Goal: Check status: Check status

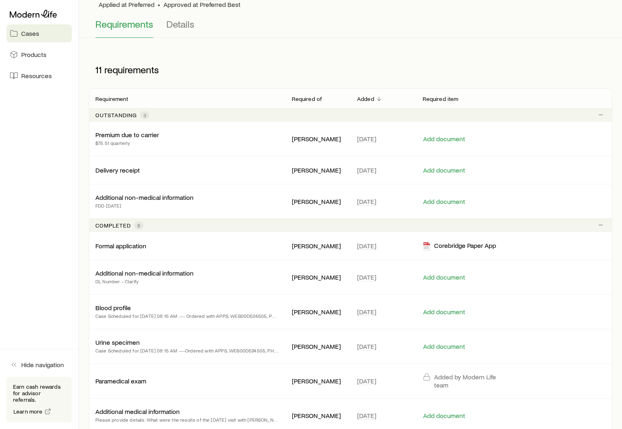
scroll to position [86, 0]
click at [114, 136] on p "Premium due to carrier" at bounding box center [127, 136] width 64 height 8
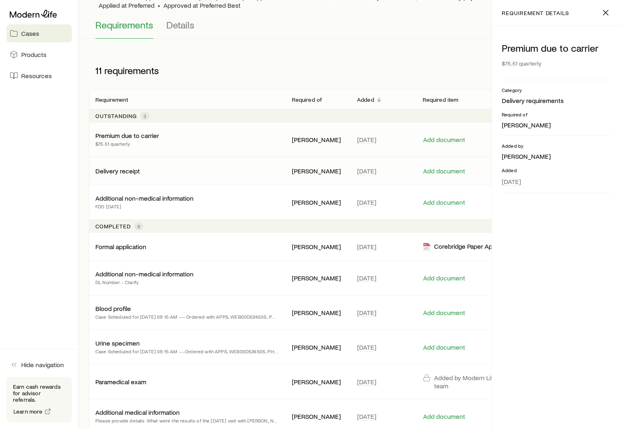
click at [116, 174] on p "Delivery receipt" at bounding box center [117, 171] width 44 height 8
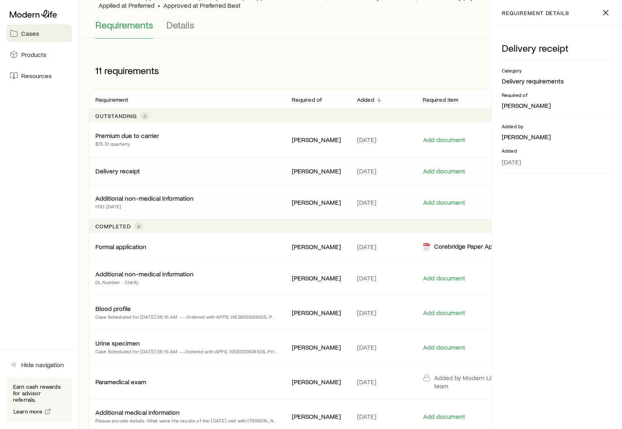
click at [126, 204] on p "FDD [DATE]" at bounding box center [144, 206] width 98 height 8
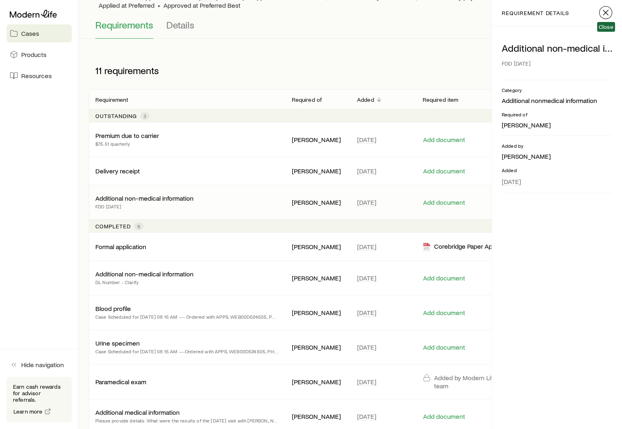
click at [605, 10] on icon "button" at bounding box center [606, 13] width 10 height 10
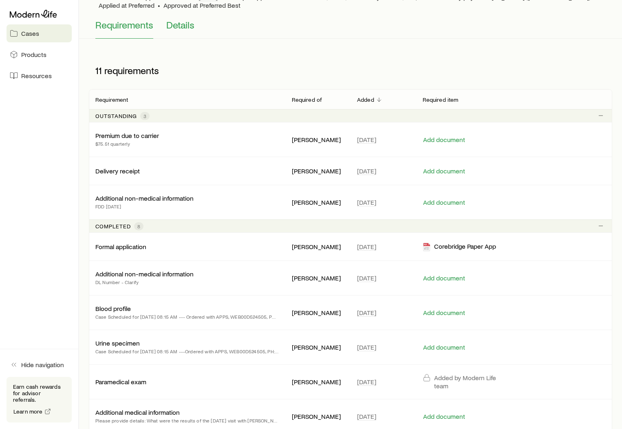
click at [184, 29] on span "Details" at bounding box center [180, 24] width 28 height 11
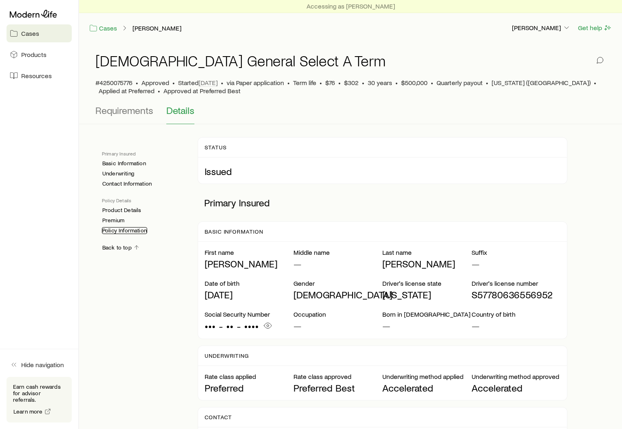
click at [121, 230] on link "Policy Information" at bounding box center [124, 230] width 45 height 7
drag, startPoint x: 123, startPoint y: 113, endPoint x: 127, endPoint y: 111, distance: 4.6
click at [123, 113] on span "Requirements" at bounding box center [124, 110] width 58 height 11
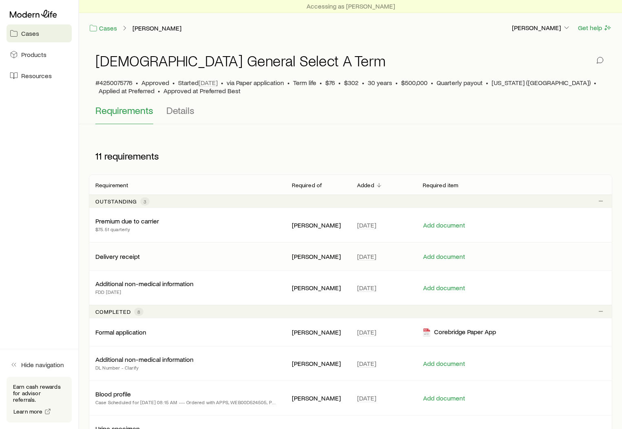
click at [198, 254] on div "Delivery receipt" at bounding box center [186, 257] width 183 height 8
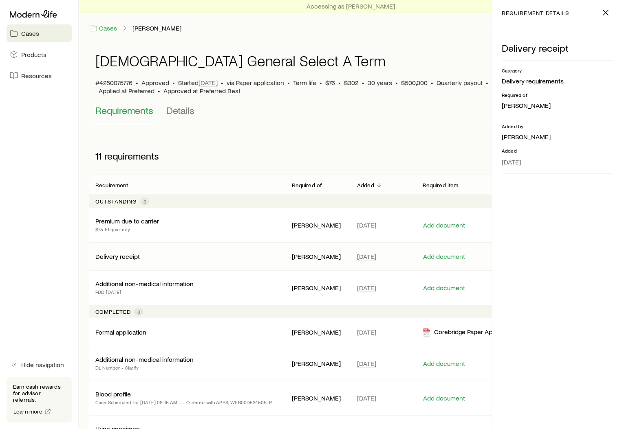
click at [198, 254] on div "Delivery receipt" at bounding box center [186, 257] width 183 height 8
click at [605, 10] on icon "button" at bounding box center [606, 13] width 10 height 10
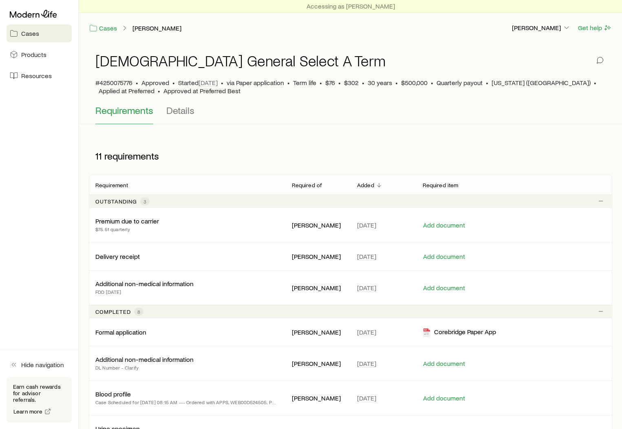
click at [33, 32] on span "Cases" at bounding box center [30, 33] width 18 height 8
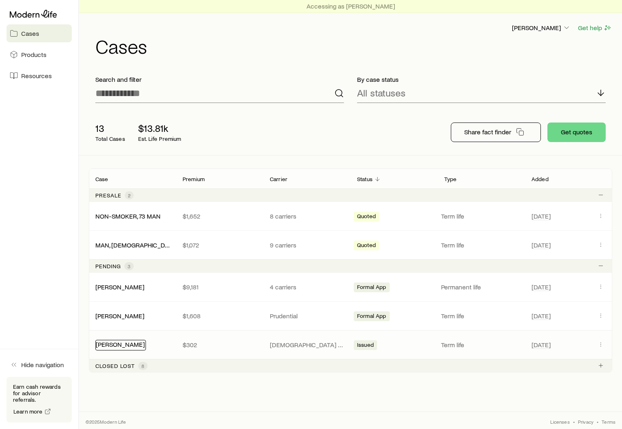
click at [122, 347] on link "[PERSON_NAME]" at bounding box center [120, 345] width 49 height 8
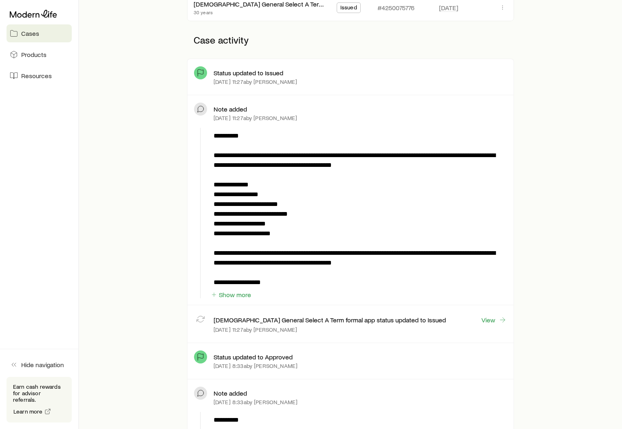
scroll to position [220, 0]
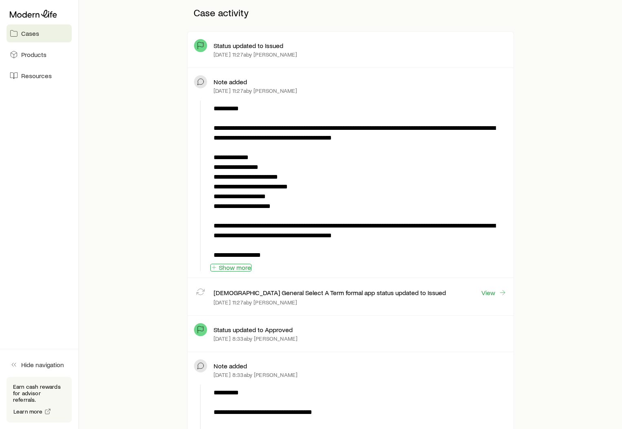
click at [237, 268] on button "Show more" at bounding box center [230, 268] width 41 height 8
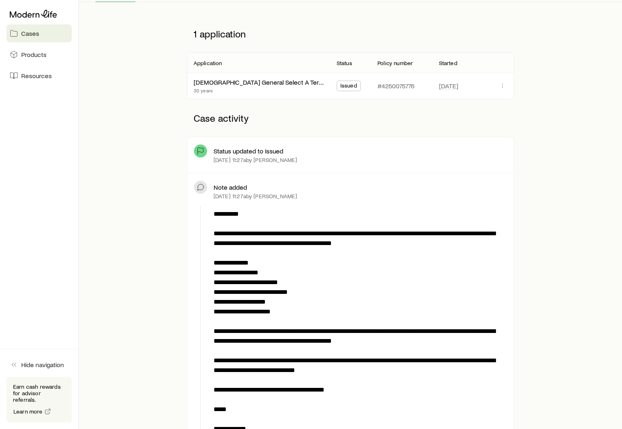
scroll to position [0, 0]
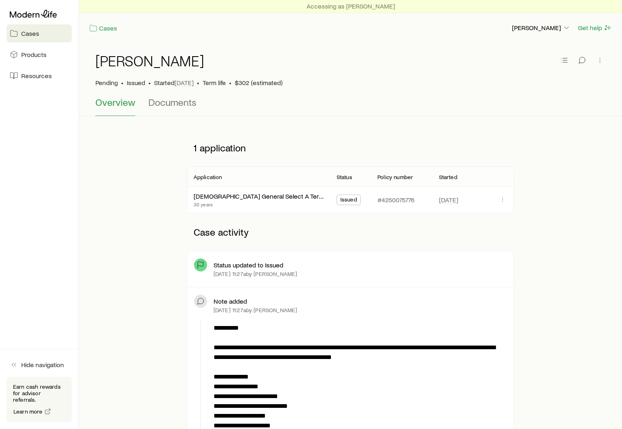
click at [547, 29] on p "[PERSON_NAME]" at bounding box center [541, 28] width 59 height 8
click at [506, 52] on span "Licenses and contracts" at bounding box center [524, 50] width 67 height 8
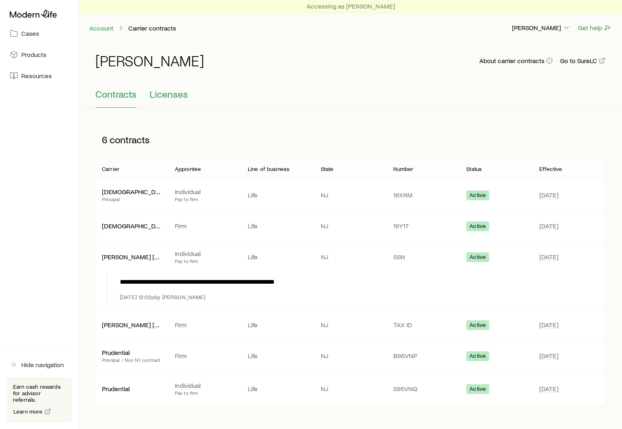
click at [167, 97] on span "Licenses" at bounding box center [169, 93] width 38 height 11
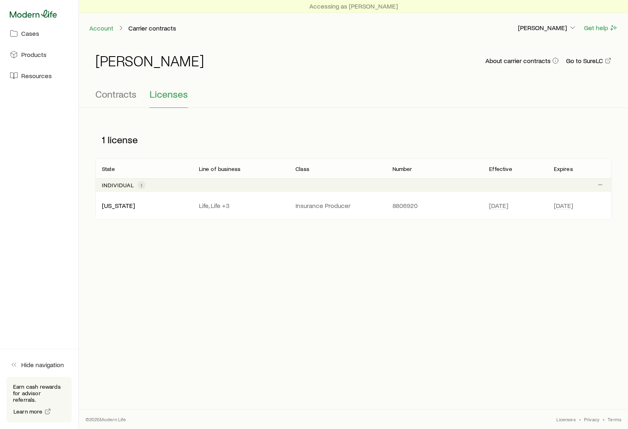
click at [38, 13] on icon at bounding box center [33, 14] width 47 height 8
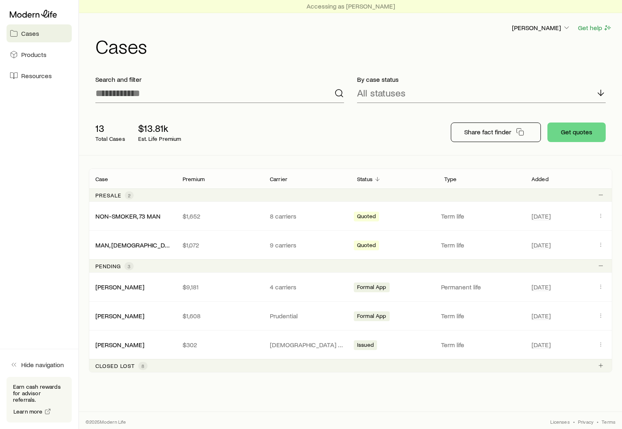
click at [11, 124] on aside "Cases Products Resources Hide navigation Earn cash rewards for advisor referral…" at bounding box center [39, 214] width 79 height 429
click at [304, 344] on p "[DEMOGRAPHIC_DATA] General" at bounding box center [307, 345] width 74 height 8
click at [302, 342] on p "[DEMOGRAPHIC_DATA] General" at bounding box center [307, 345] width 74 height 8
click at [110, 342] on link "[PERSON_NAME]" at bounding box center [120, 345] width 49 height 8
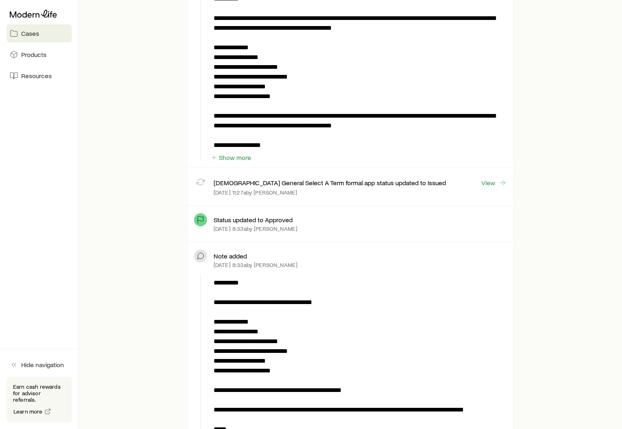
scroll to position [337, 0]
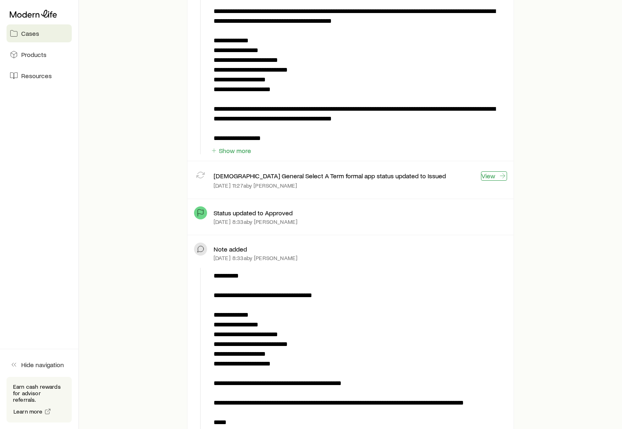
click at [499, 176] on icon at bounding box center [502, 176] width 8 height 8
